Goal: Information Seeking & Learning: Learn about a topic

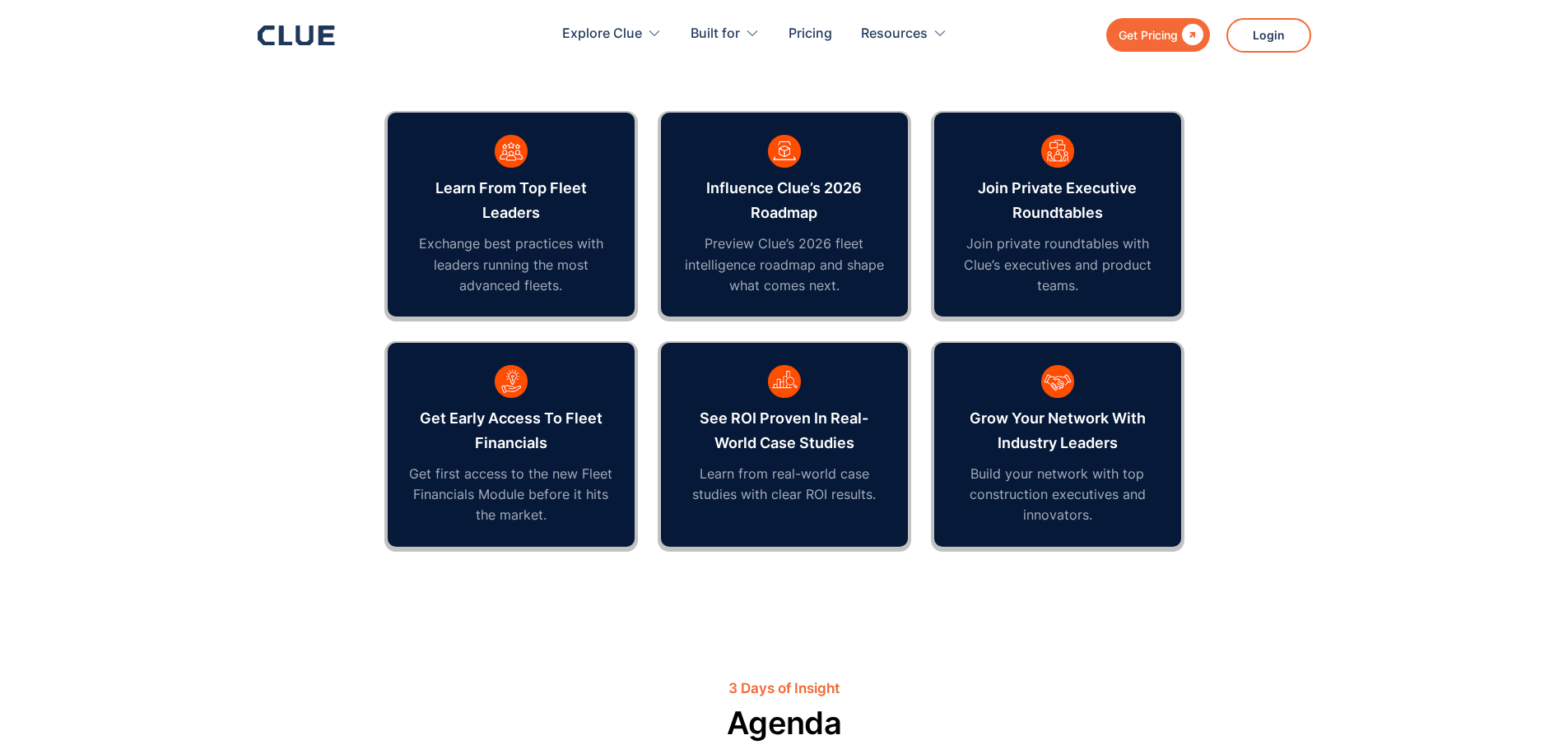
scroll to position [1070, 0]
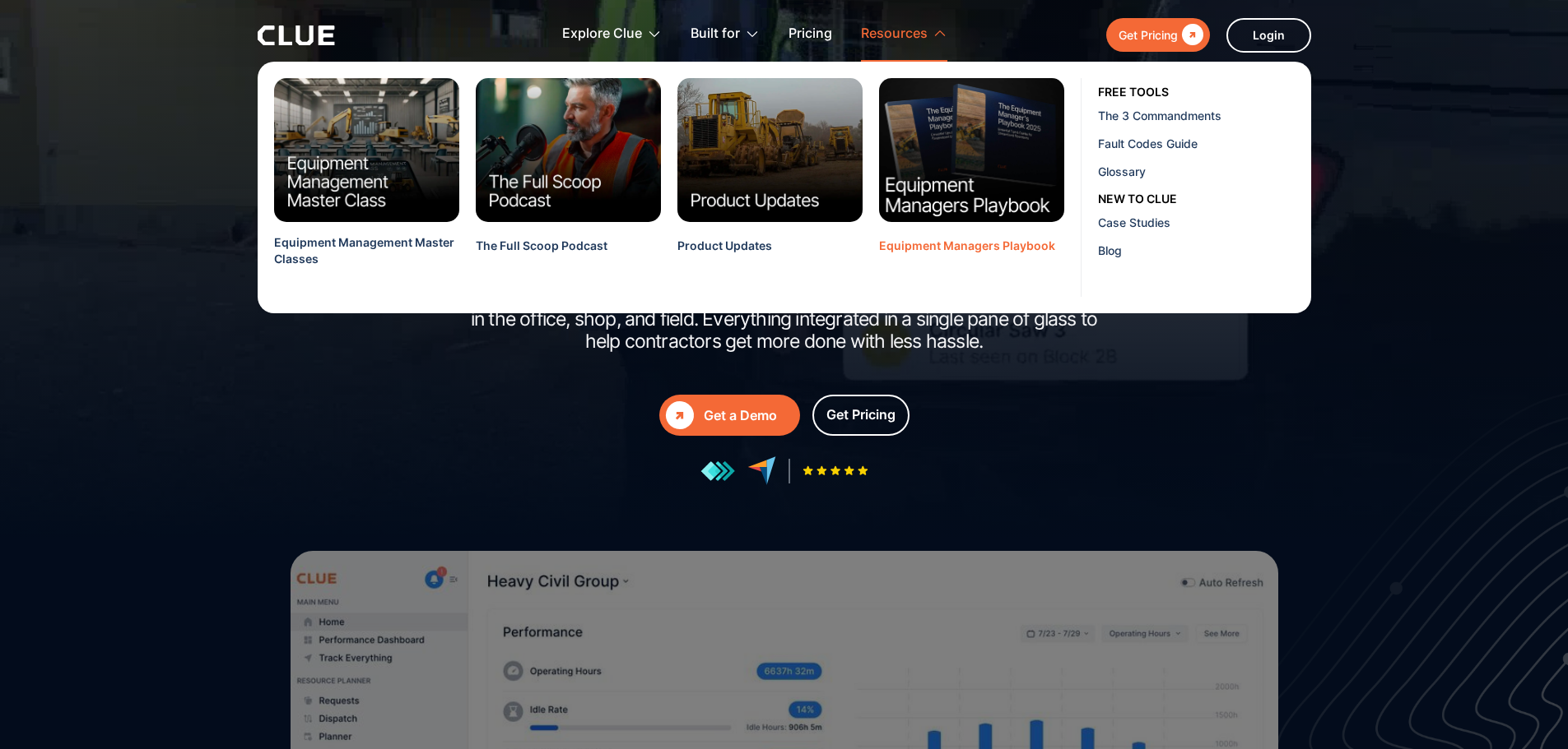
click at [931, 182] on img at bounding box center [971, 150] width 204 height 159
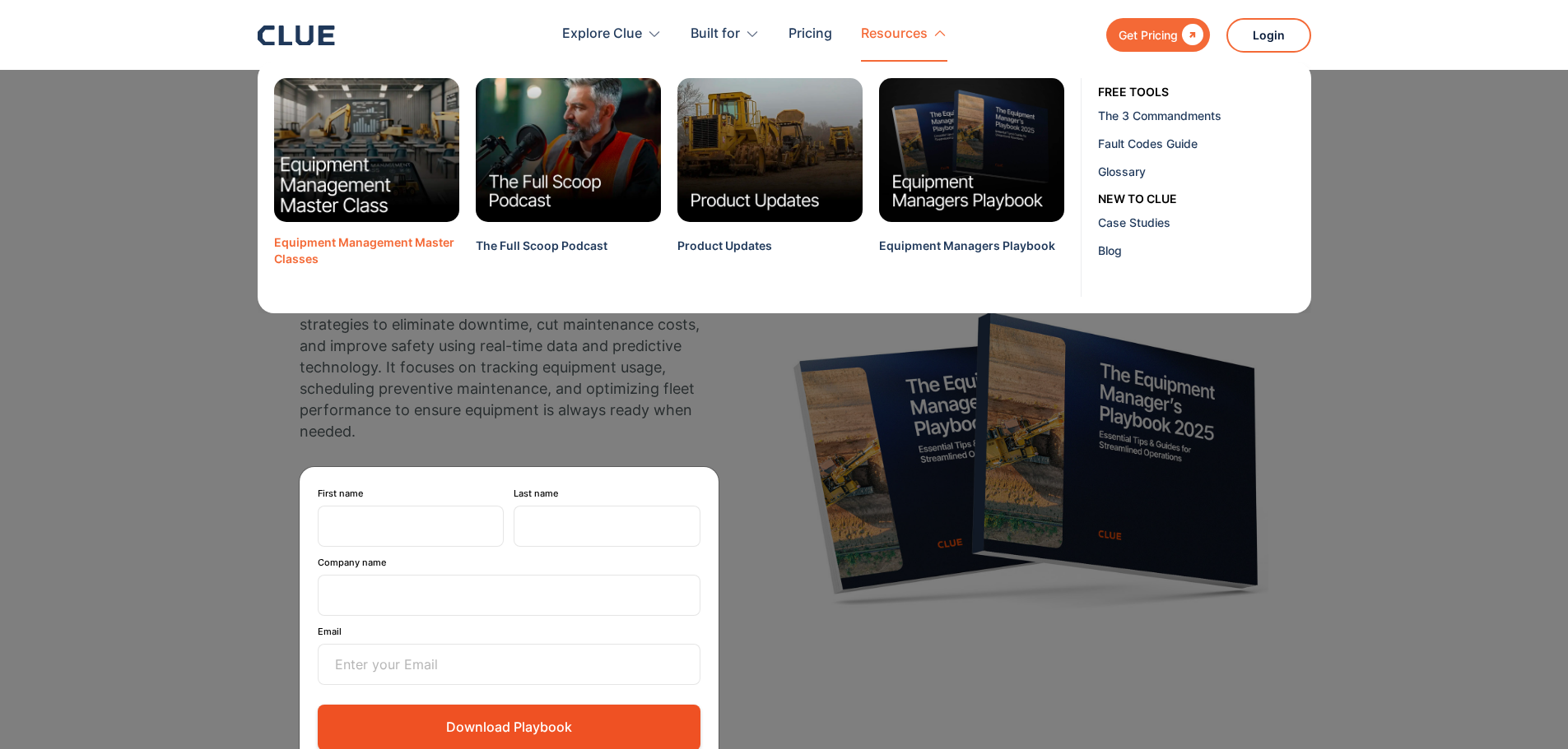
click at [425, 140] on img at bounding box center [366, 150] width 204 height 159
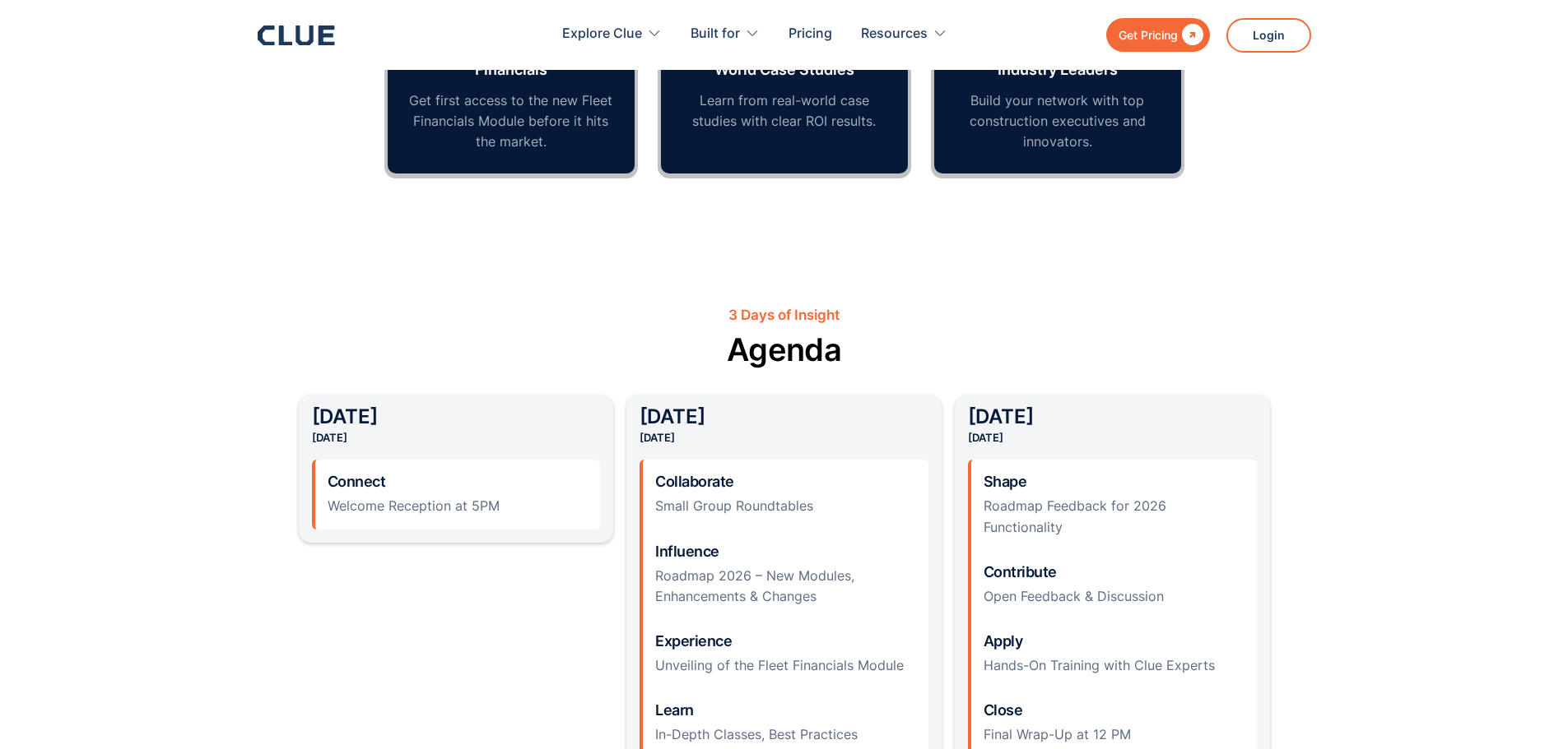
scroll to position [1398, 0]
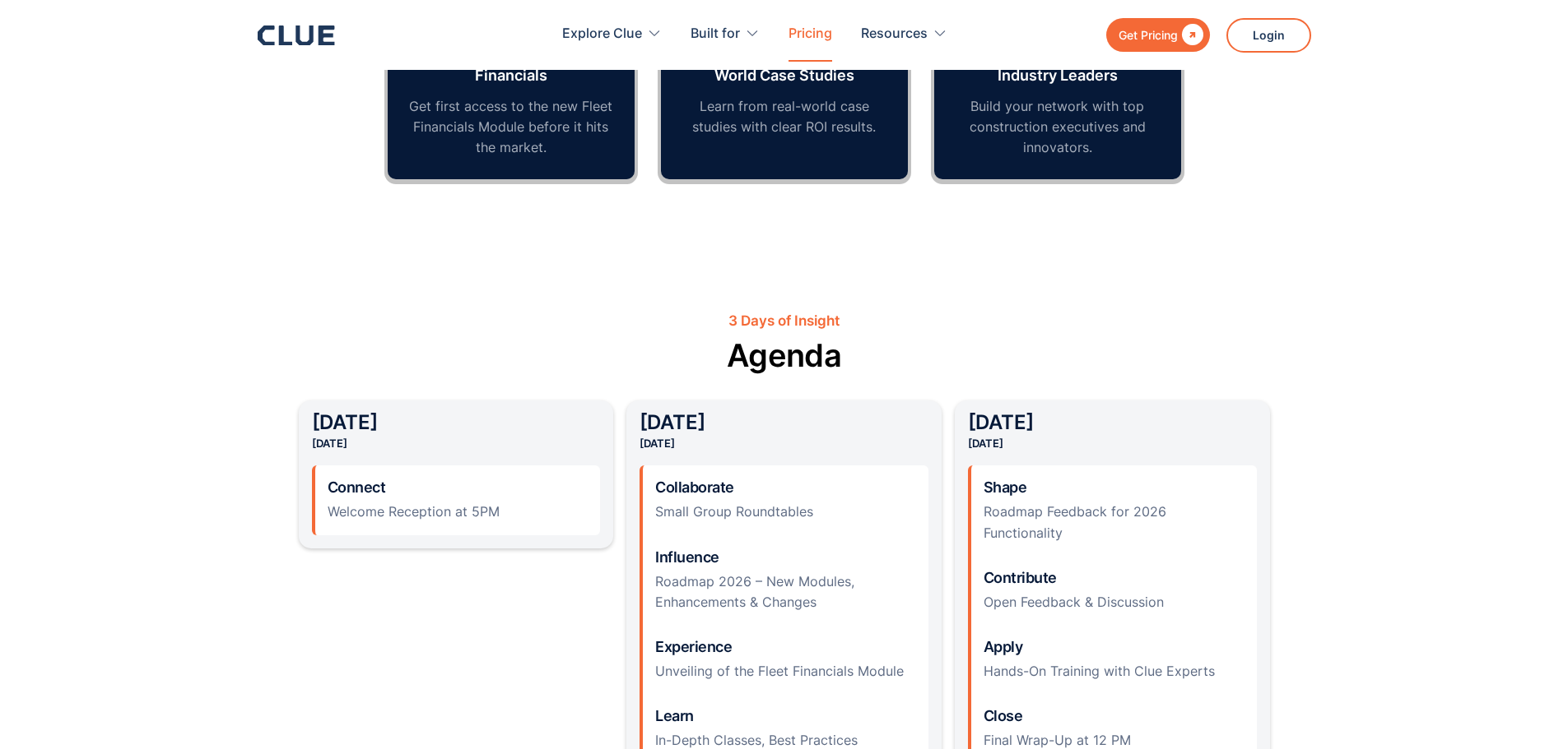
click at [820, 35] on link "Pricing" at bounding box center [810, 34] width 44 height 52
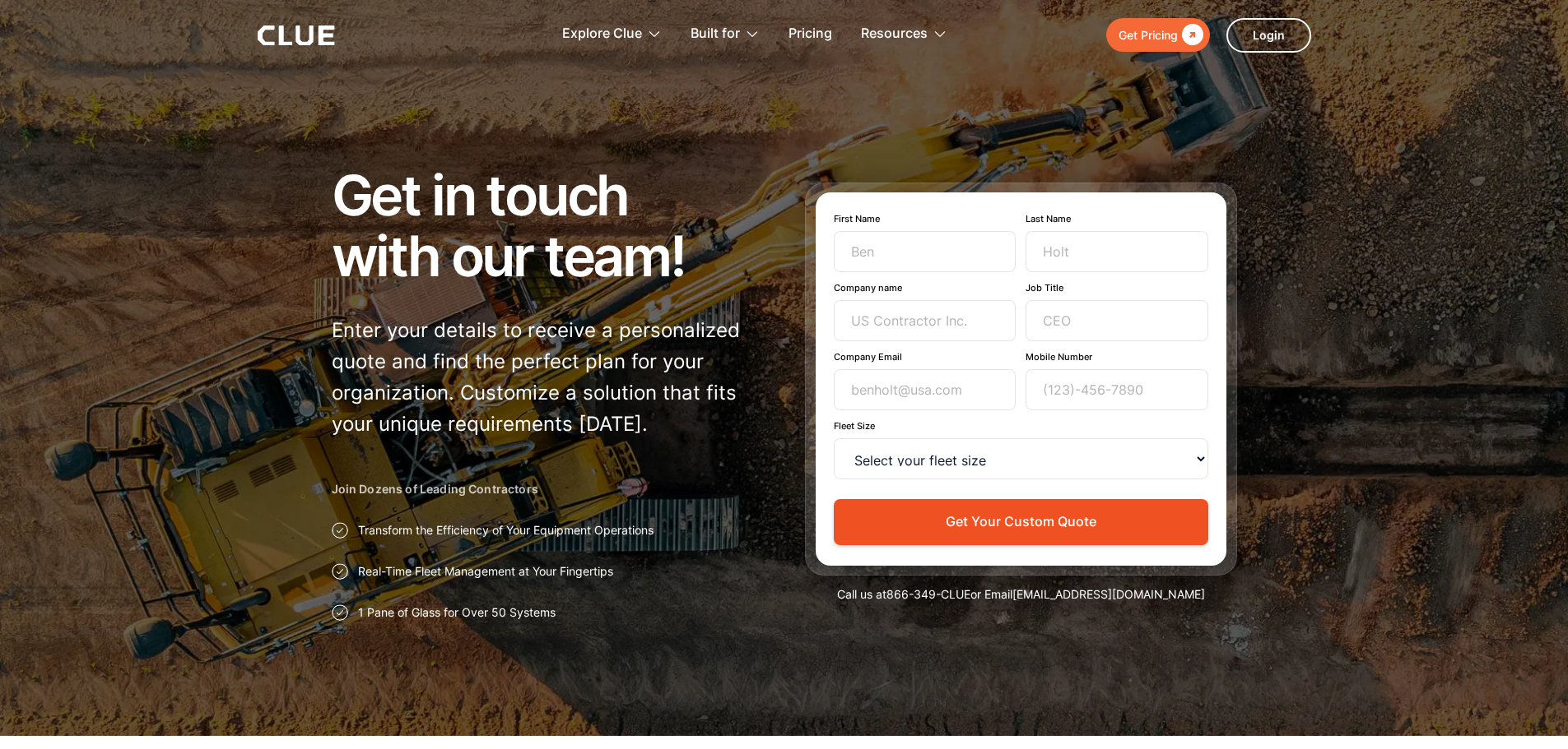
click at [1155, 29] on div "Get Pricing" at bounding box center [1148, 35] width 60 height 21
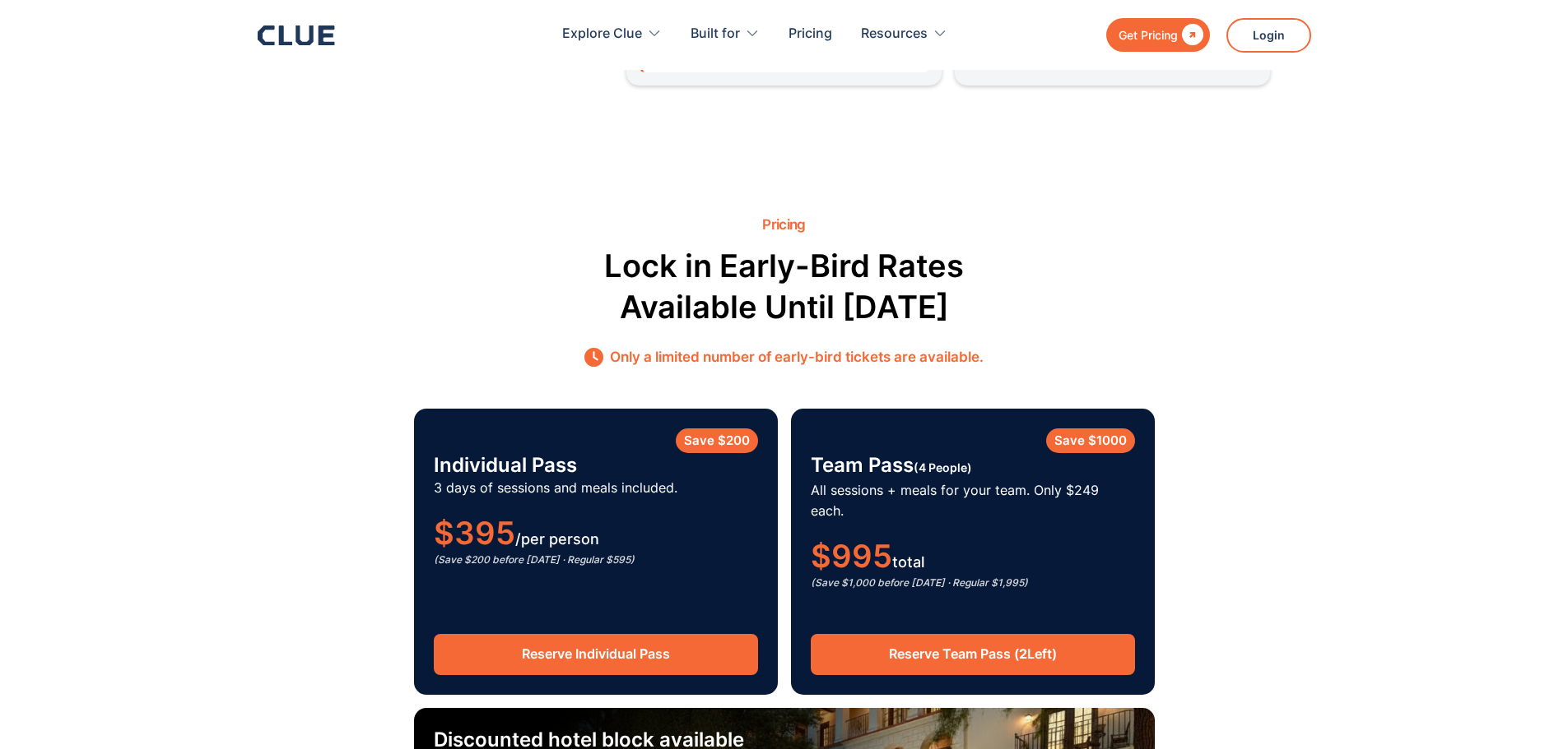
scroll to position [2467, 0]
